Goal: Download file/media

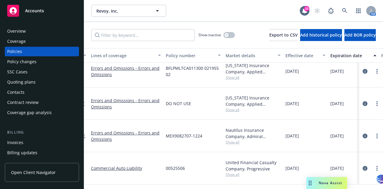
scroll to position [159, 0]
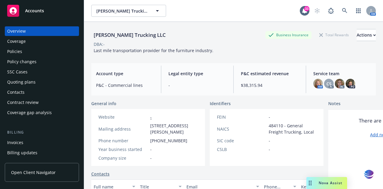
click at [15, 53] on div "Policies" at bounding box center [14, 52] width 15 height 10
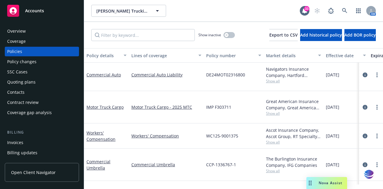
scroll to position [12, 0]
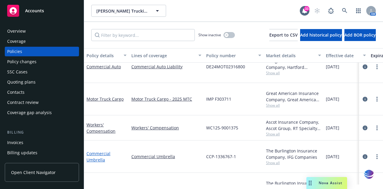
click at [96, 150] on link "Commercial Umbrella" at bounding box center [98, 156] width 24 height 12
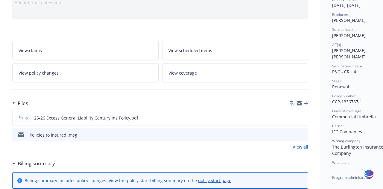
scroll to position [70, 0]
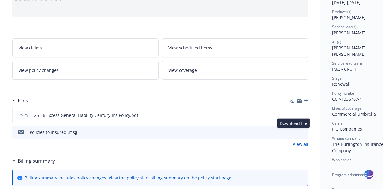
click at [293, 132] on icon "download file" at bounding box center [293, 131] width 4 height 4
